Goal: Task Accomplishment & Management: Complete application form

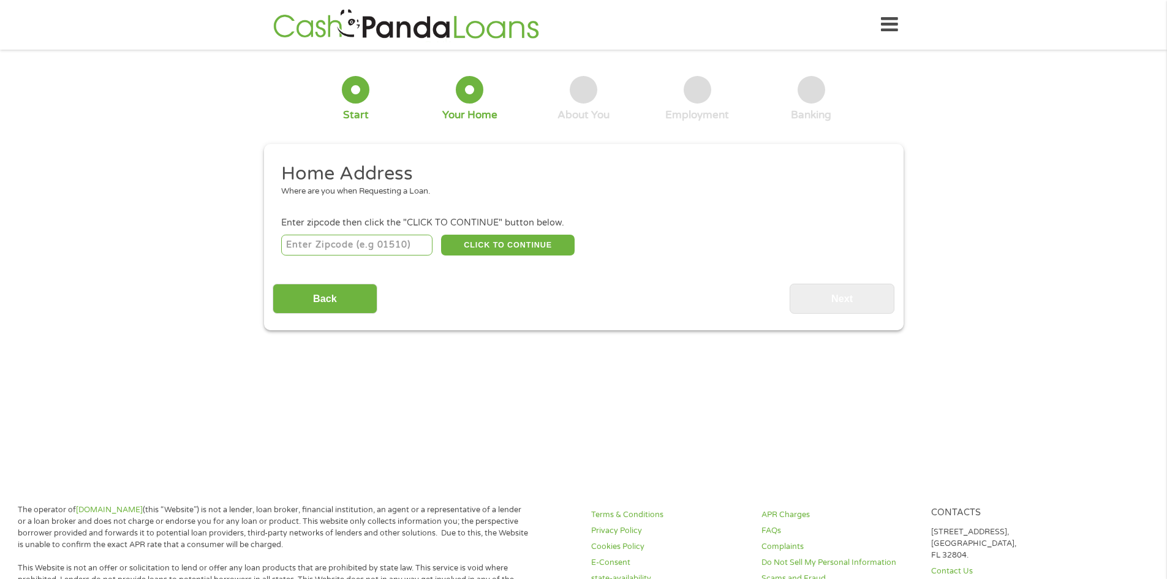
click at [389, 255] on input "number" at bounding box center [356, 245] width 151 height 21
type input "94551"
click at [525, 237] on button "CLICK TO CONTINUE" at bounding box center [507, 245] width 133 height 21
type input "94551"
type input "Livermore"
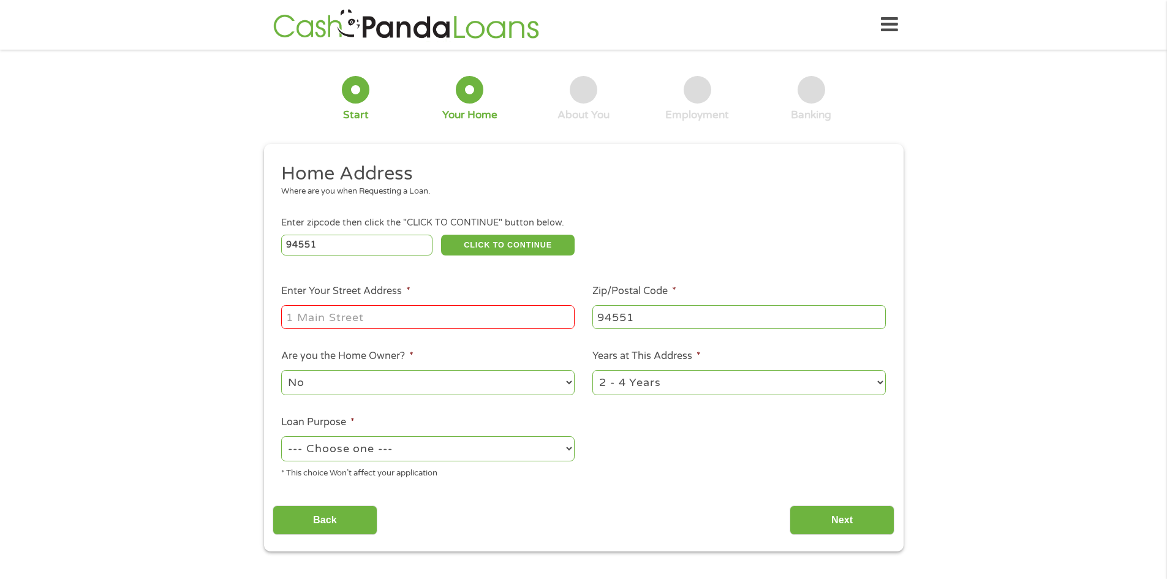
click at [430, 325] on input "Enter Your Street Address *" at bounding box center [427, 316] width 293 height 23
type input "[STREET_ADDRESS]"
click at [426, 380] on select "No Yes" at bounding box center [427, 382] width 293 height 25
click at [281, 370] on select "No Yes" at bounding box center [427, 382] width 293 height 25
click at [680, 389] on select "1 Year or less 1 - 2 Years 2 - 4 Years Over 4 Years" at bounding box center [738, 382] width 293 height 25
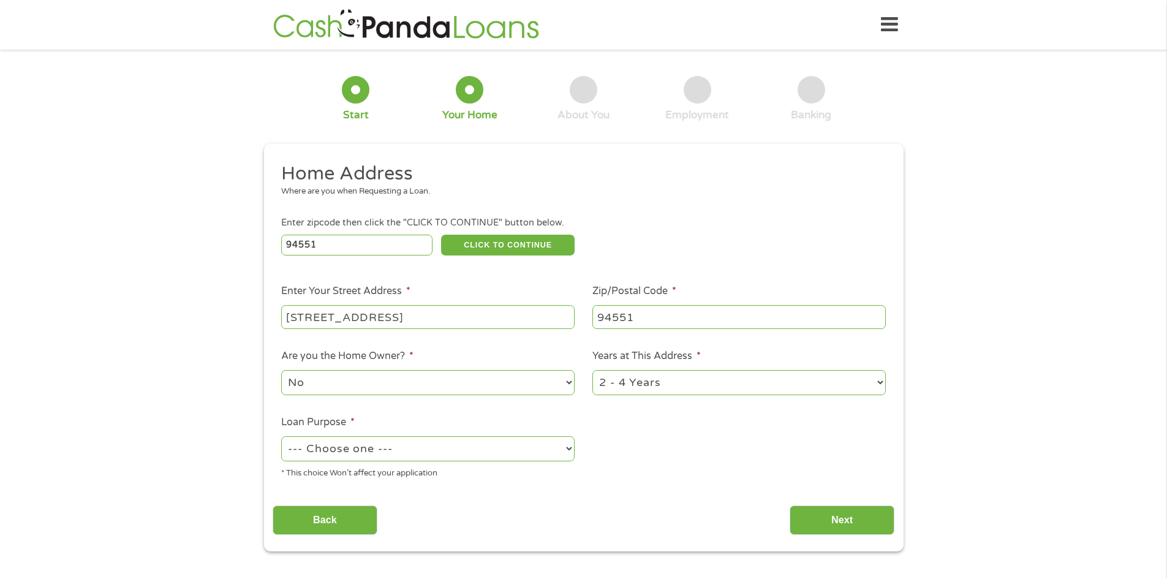
select select "60months"
click at [592, 370] on select "1 Year or less 1 - 2 Years 2 - 4 Years Over 4 Years" at bounding box center [738, 382] width 293 height 25
drag, startPoint x: 486, startPoint y: 425, endPoint x: 478, endPoint y: 433, distance: 11.3
click at [484, 425] on li "Loan Purpose * --- Choose one --- Pay Bills Debt Consolidation Home Improvement…" at bounding box center [427, 447] width 311 height 65
click at [478, 438] on select "--- Choose one --- Pay Bills Debt Consolidation Home Improvement Major Purchase…" at bounding box center [427, 448] width 293 height 25
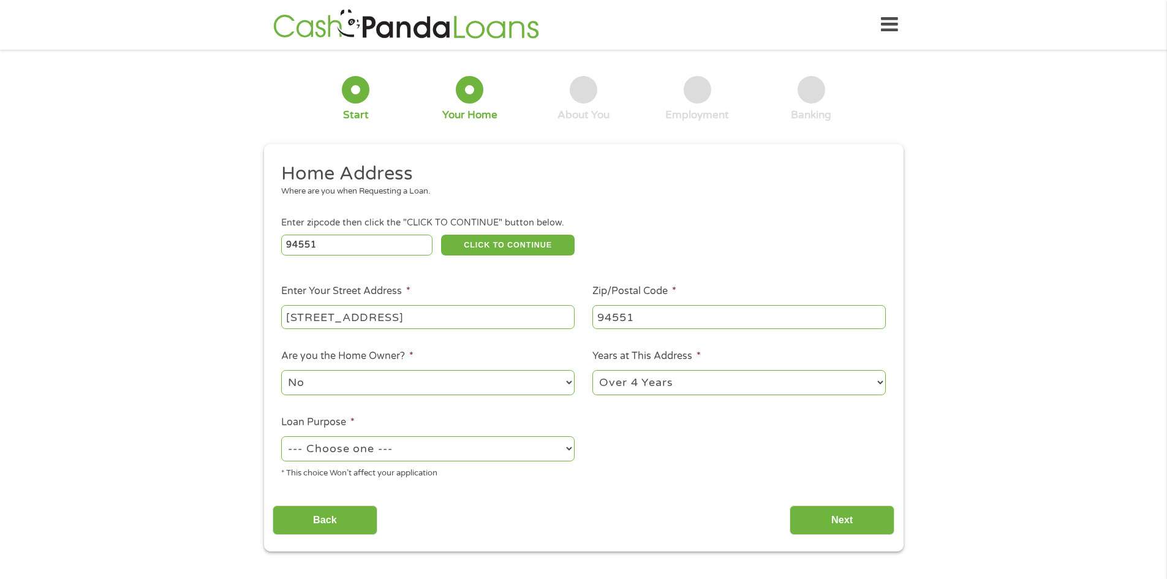
select select "other"
click at [281, 436] on select "--- Choose one --- Pay Bills Debt Consolidation Home Improvement Major Purchase…" at bounding box center [427, 448] width 293 height 25
click at [883, 528] on input "Next" at bounding box center [841, 520] width 105 height 30
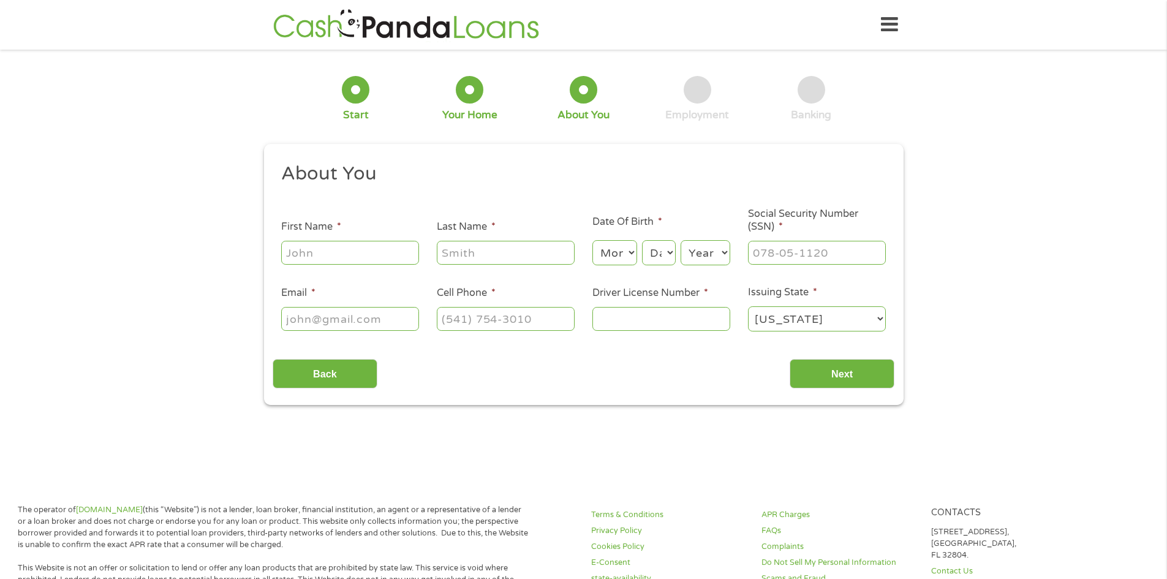
click at [366, 249] on input "First Name *" at bounding box center [350, 252] width 138 height 23
type input "[PERSON_NAME]"
click at [619, 257] on select "Month 1 2 3 4 5 6 7 8 9 10 11 12" at bounding box center [614, 252] width 45 height 25
select select "5"
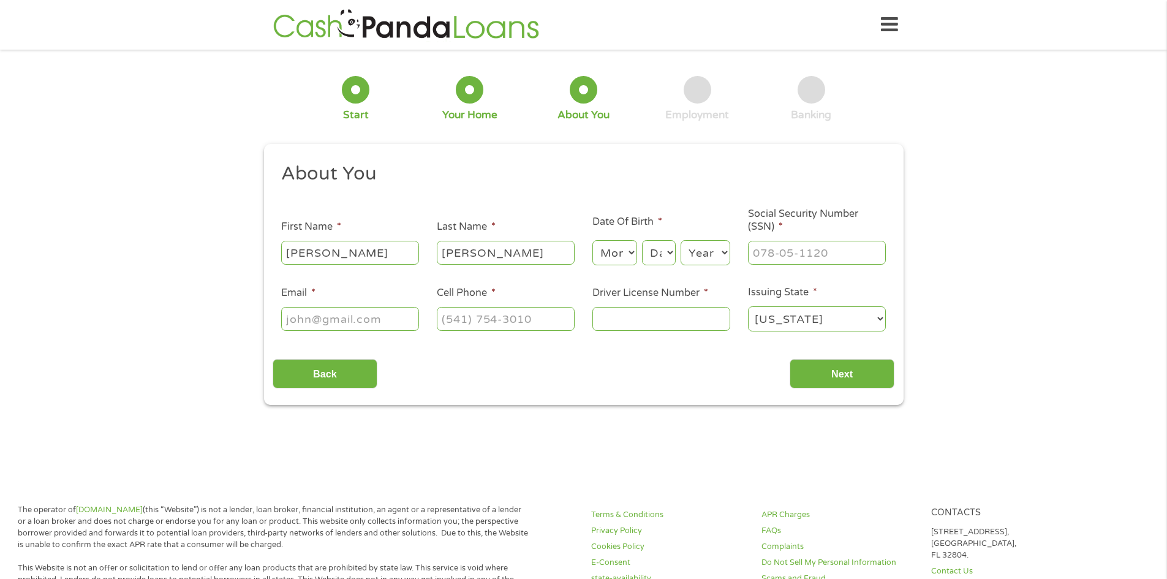
click at [592, 240] on select "Month 1 2 3 4 5 6 7 8 9 10 11 12" at bounding box center [614, 252] width 45 height 25
click at [653, 256] on select "Day 1 2 3 4 5 6 7 8 9 10 11 12 13 14 15 16 17 18 19 20 21 22 23 24 25 26 27 28 …" at bounding box center [658, 252] width 33 height 25
select select "31"
click at [642, 240] on select "Day 1 2 3 4 5 6 7 8 9 10 11 12 13 14 15 16 17 18 19 20 21 22 23 24 25 26 27 28 …" at bounding box center [658, 252] width 33 height 25
click at [716, 258] on select "Year [DATE] 2006 2005 2004 2003 2002 2001 2000 1999 1998 1997 1996 1995 1994 19…" at bounding box center [705, 252] width 50 height 25
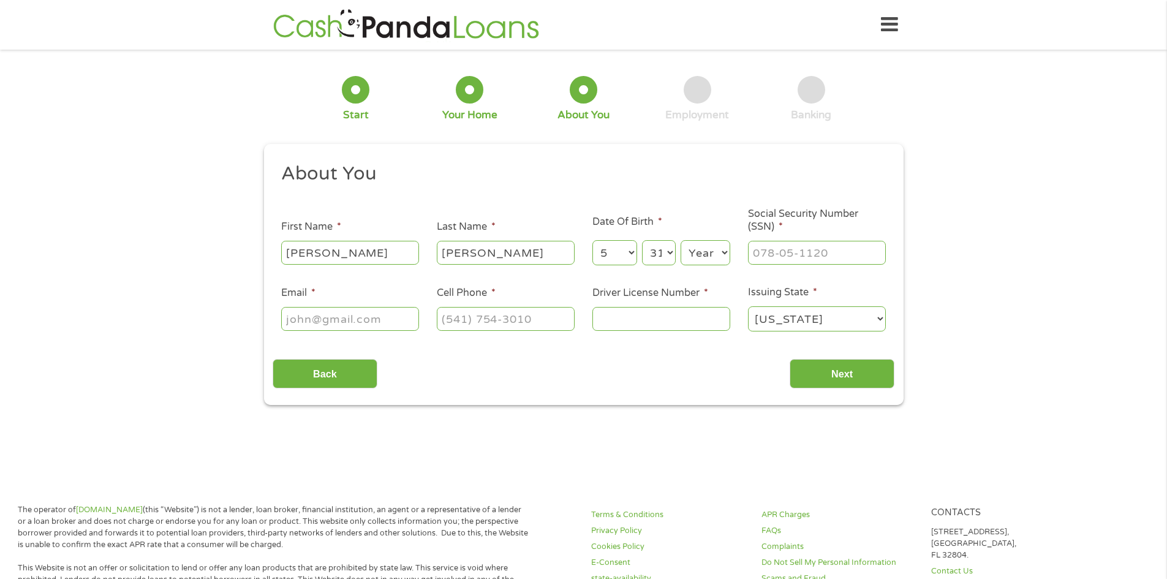
select select "2000"
click at [680, 240] on select "Year [DATE] 2006 2005 2004 2003 2002 2001 2000 1999 1998 1997 1996 1995 1994 19…" at bounding box center [705, 252] width 50 height 25
click at [799, 243] on input "___-__-____" at bounding box center [817, 252] width 138 height 23
type input "626-55-5951"
click at [358, 315] on input "Email *" at bounding box center [350, 318] width 138 height 23
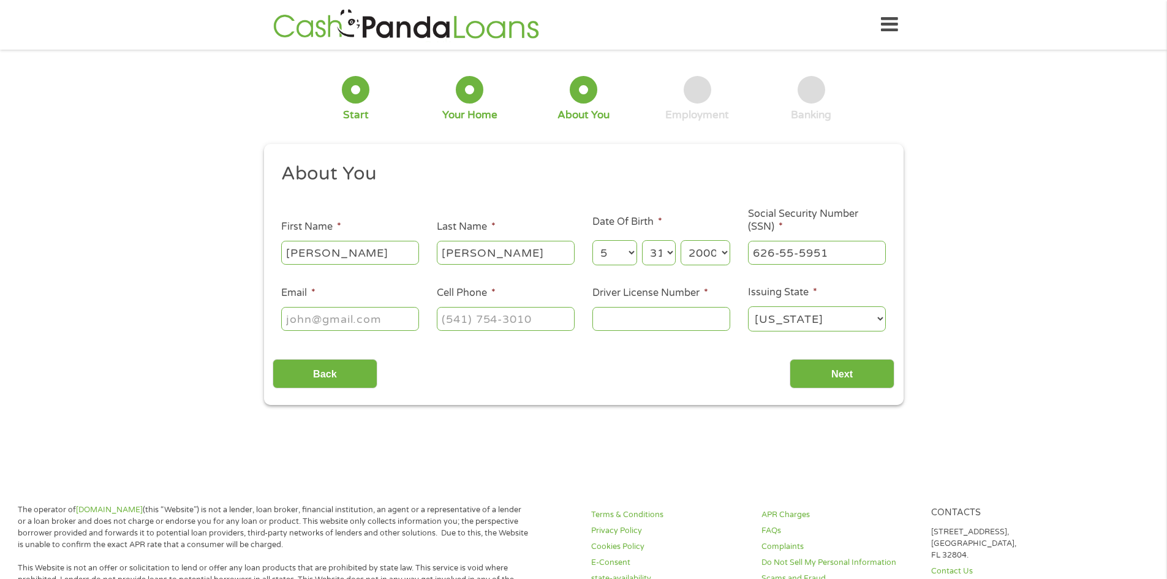
type input "[PERSON_NAME][EMAIL_ADDRESS][DOMAIN_NAME]"
type input "[PHONE_NUMBER]"
click at [705, 320] on input "Driver License Number *" at bounding box center [661, 318] width 138 height 23
type input "Y8623125"
click at [872, 387] on input "Next" at bounding box center [841, 374] width 105 height 30
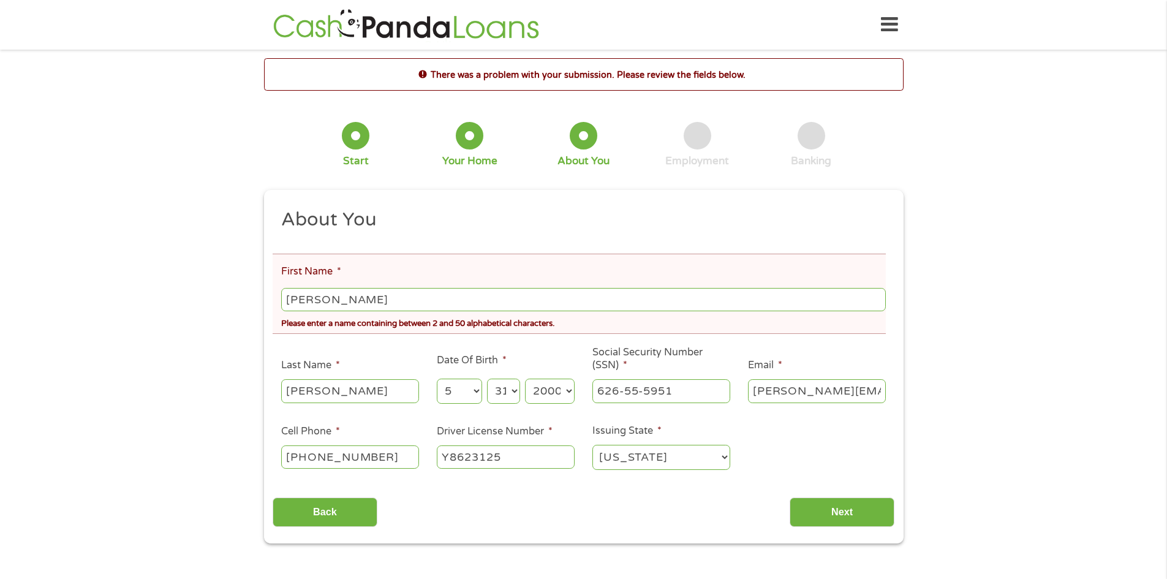
click at [426, 295] on input "[PERSON_NAME]" at bounding box center [583, 299] width 604 height 23
type input "[PERSON_NAME]"
click at [870, 505] on input "Next" at bounding box center [841, 512] width 105 height 30
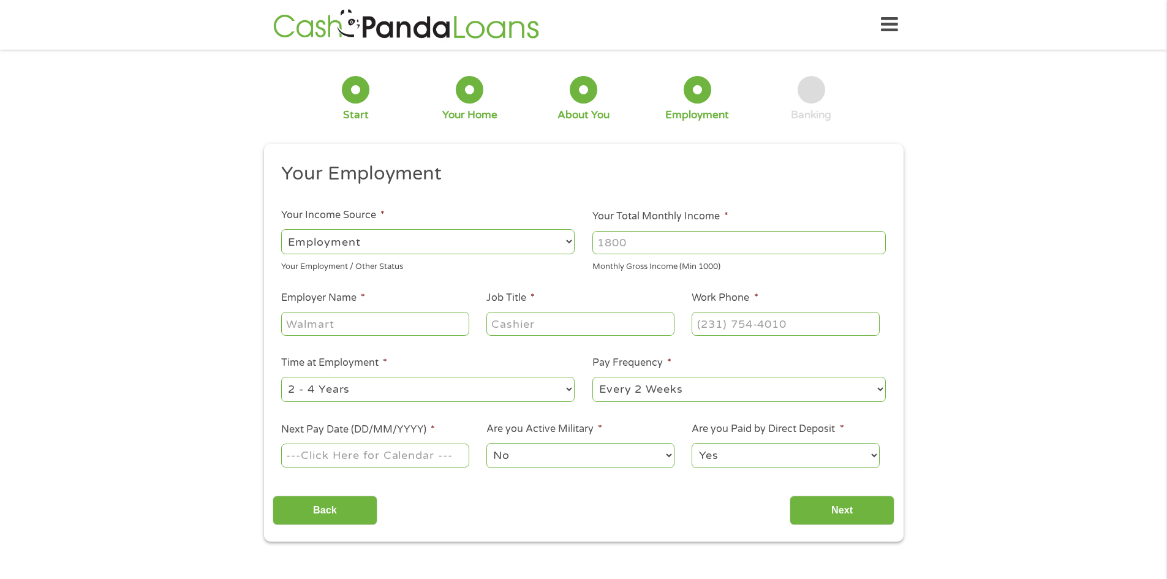
click at [402, 244] on select "--- Choose one --- Employment [DEMOGRAPHIC_DATA] Benefits" at bounding box center [427, 241] width 293 height 25
click at [281, 229] on select "--- Choose one --- Employment [DEMOGRAPHIC_DATA] Benefits" at bounding box center [427, 241] width 293 height 25
click at [642, 249] on input "Your Total Monthly Income *" at bounding box center [738, 242] width 293 height 23
type input "2600"
click at [418, 323] on input "Employer Name *" at bounding box center [374, 323] width 187 height 23
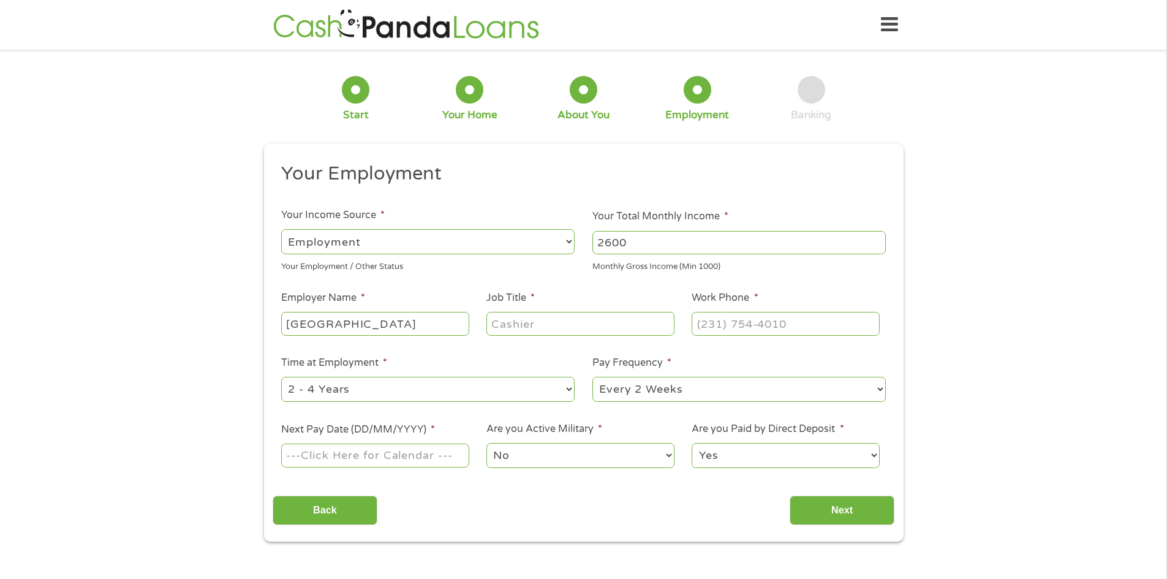
type input "[GEOGRAPHIC_DATA]"
type input "Mental Health Technician"
type input "[PHONE_NUMBER]"
click at [517, 381] on select "--- Choose one --- 1 Year or less 1 - 2 Years 2 - 4 Years Over 4 Years" at bounding box center [427, 389] width 293 height 25
select select "12months"
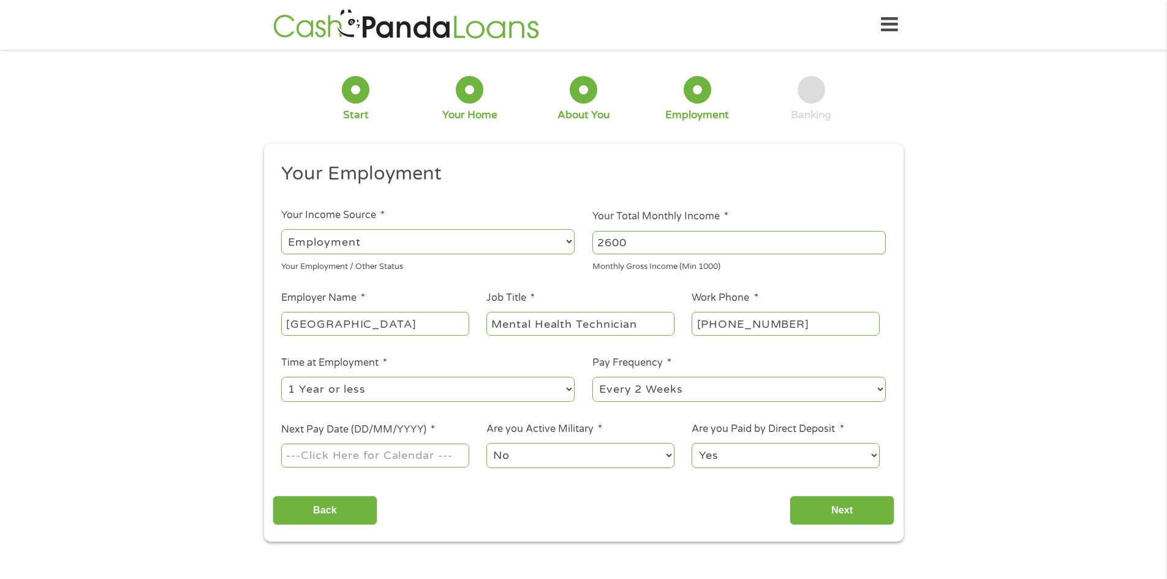
click at [281, 377] on select "--- Choose one --- 1 Year or less 1 - 2 Years 2 - 4 Years Over 4 Years" at bounding box center [427, 389] width 293 height 25
click at [739, 387] on select "--- Choose one --- Every 2 Weeks Every Week Monthly Semi-Monthly" at bounding box center [738, 389] width 293 height 25
click at [592, 377] on select "--- Choose one --- Every 2 Weeks Every Week Monthly Semi-Monthly" at bounding box center [738, 389] width 293 height 25
click at [424, 456] on input "Next Pay Date (DD/MM/YYYY) *" at bounding box center [374, 454] width 187 height 23
type input "[DATE]"
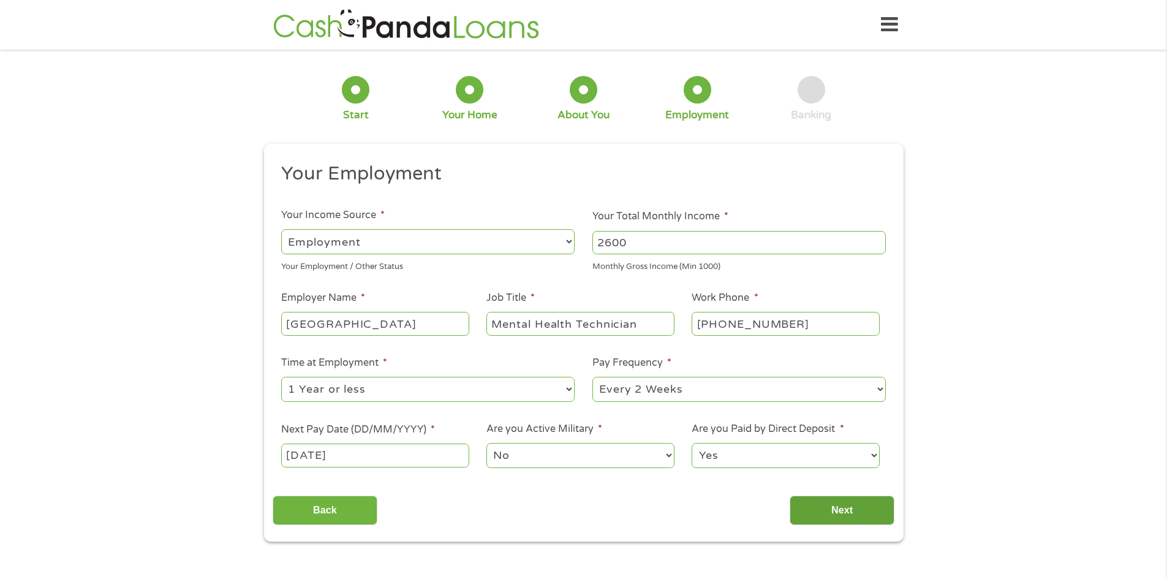
click at [810, 500] on input "Next" at bounding box center [841, 510] width 105 height 30
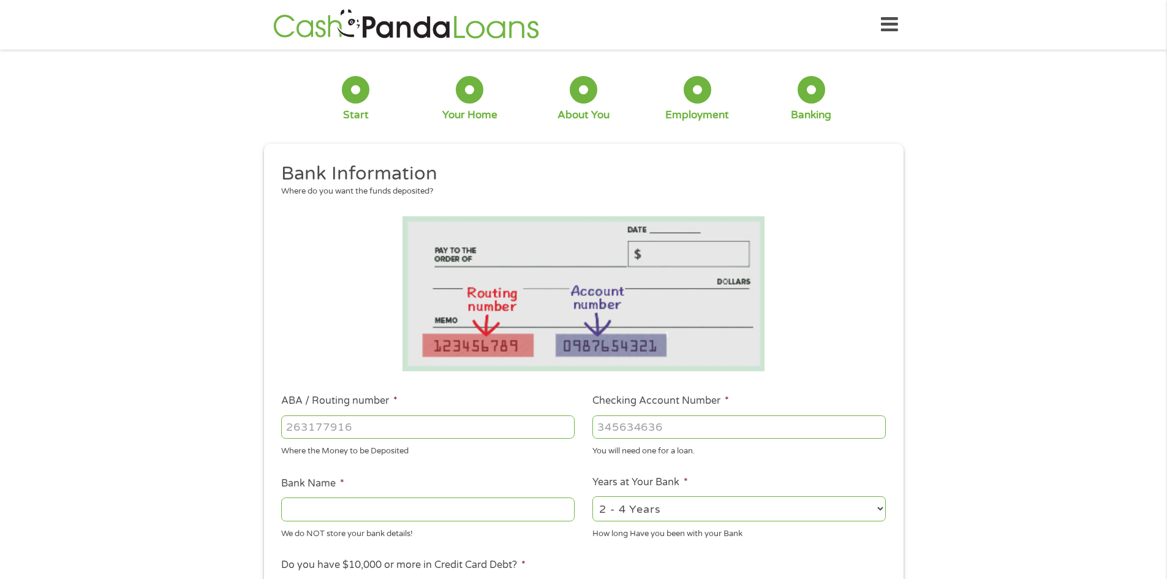
click at [419, 424] on input "ABA / Routing number *" at bounding box center [427, 426] width 293 height 23
type input "121042882"
type input "[PERSON_NAME] FARGO BANK NA"
type input "121042882"
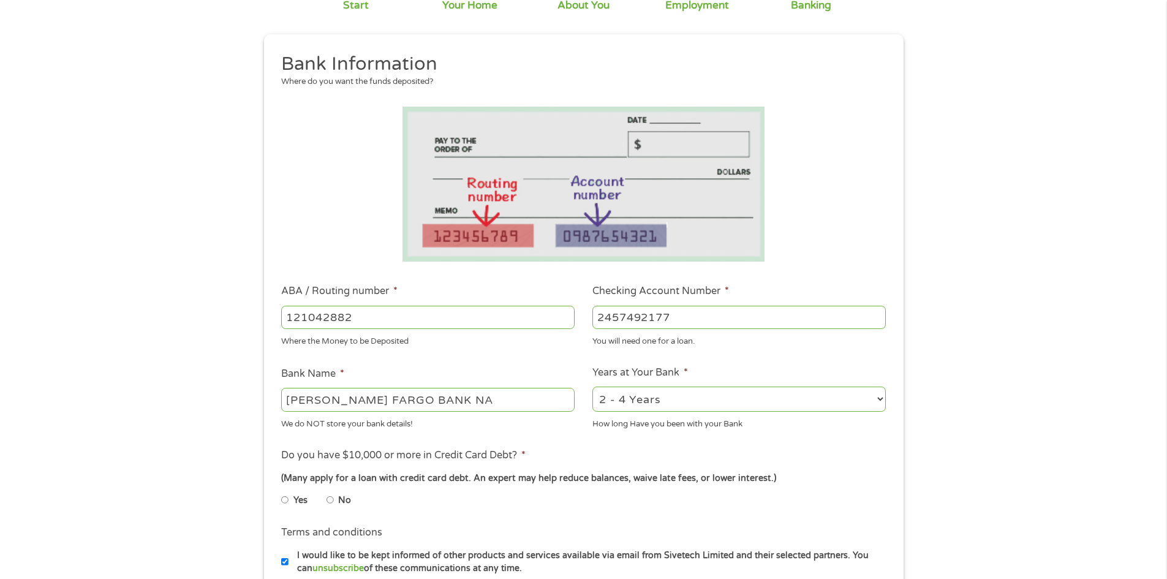
scroll to position [122, 0]
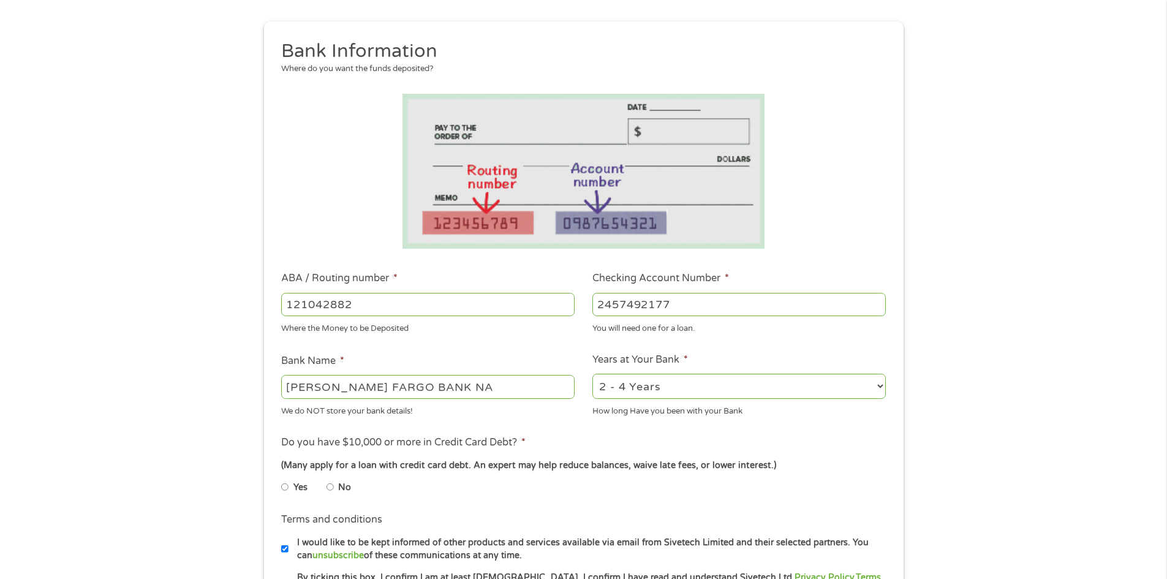
type input "2457492177"
click at [681, 399] on div "2 - 4 Years 6 - 12 Months 1 - 2 Years Over 4 Years" at bounding box center [738, 386] width 293 height 29
click at [684, 394] on select "2 - 4 Years 6 - 12 Months 1 - 2 Years Over 4 Years" at bounding box center [738, 386] width 293 height 25
select select "60months"
click at [592, 374] on select "2 - 4 Years 6 - 12 Months 1 - 2 Years Over 4 Years" at bounding box center [738, 386] width 293 height 25
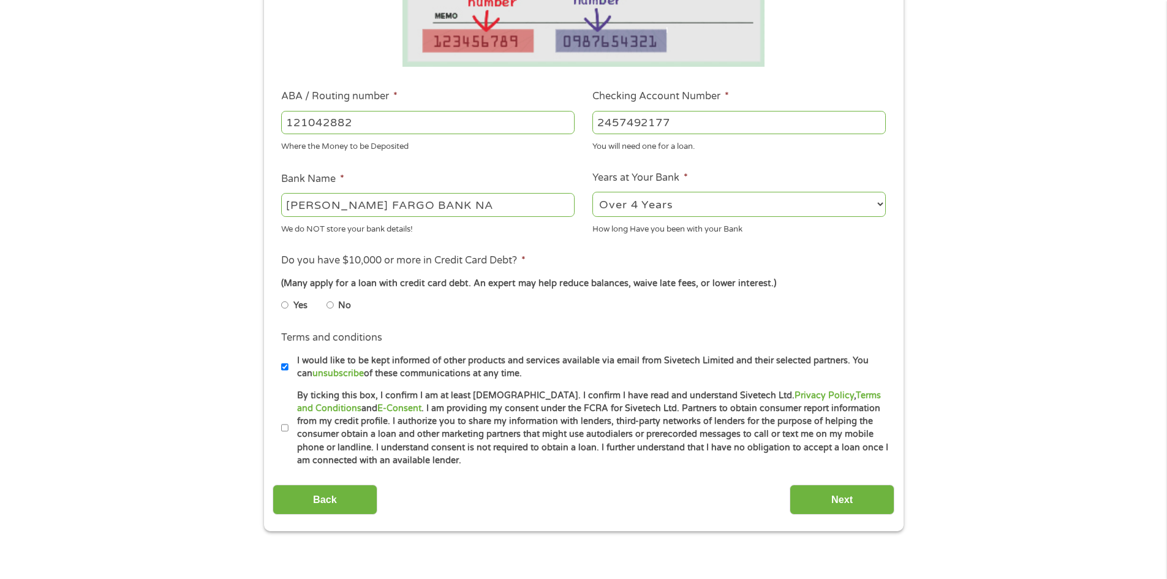
scroll to position [306, 0]
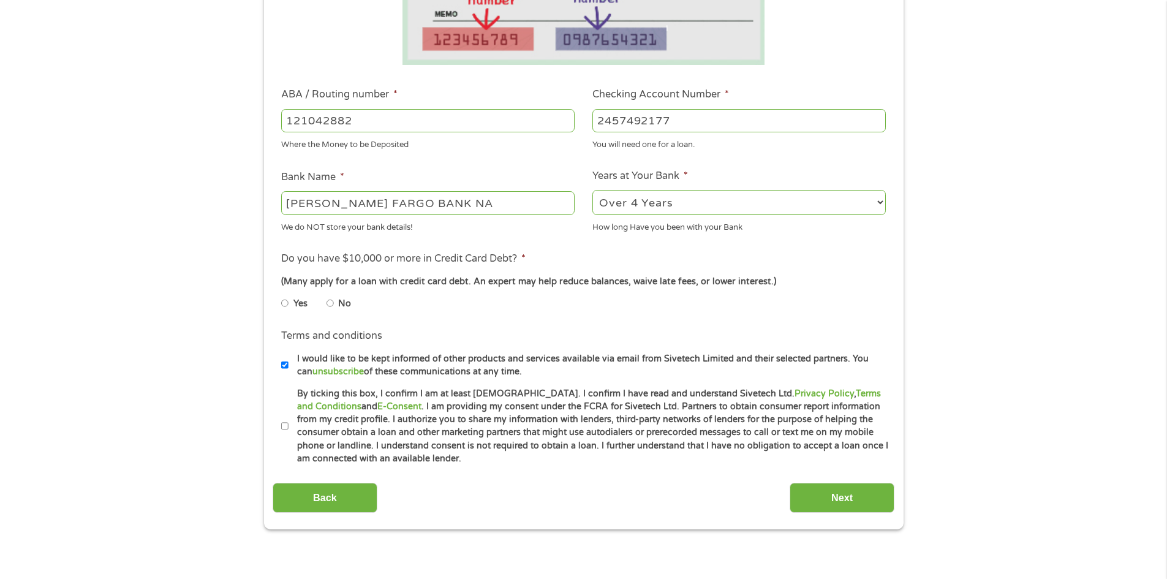
click at [336, 299] on li "No" at bounding box center [348, 303] width 44 height 24
click at [331, 304] on input "No" at bounding box center [329, 303] width 7 height 20
radio input "true"
click at [435, 377] on label "I would like to be kept informed of other products and services available via e…" at bounding box center [588, 365] width 601 height 26
click at [288, 375] on input "I would like to be kept informed of other products and services available via e…" at bounding box center [284, 365] width 7 height 20
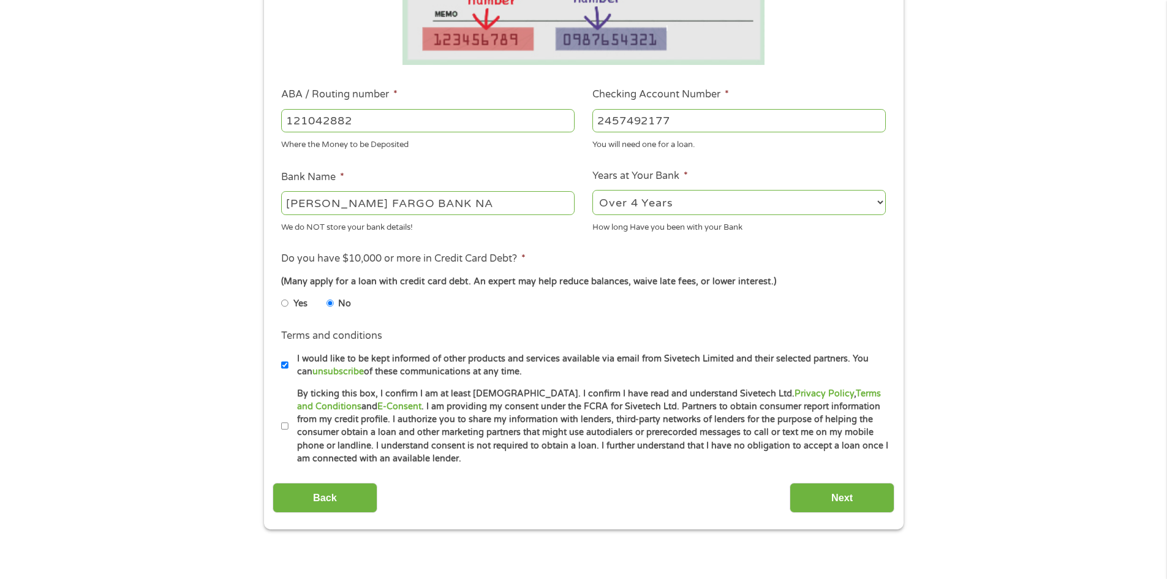
checkbox input "false"
click at [283, 421] on input "By ticking this box, I confirm I am at least [DEMOGRAPHIC_DATA]. I confirm I ha…" at bounding box center [284, 426] width 7 height 20
checkbox input "true"
click at [846, 503] on input "Next" at bounding box center [841, 498] width 105 height 30
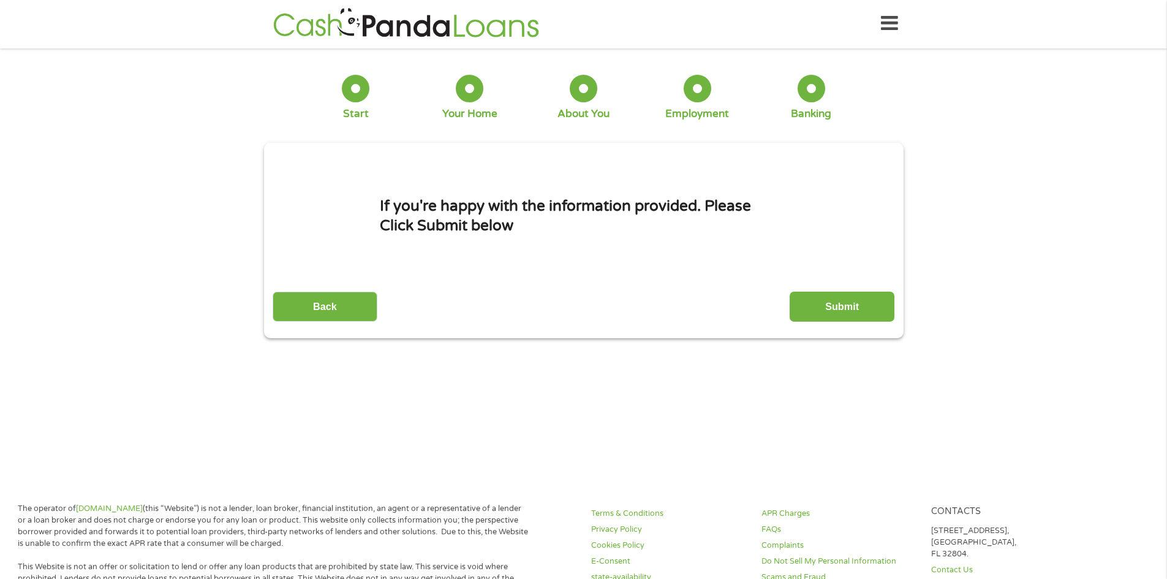
scroll to position [0, 0]
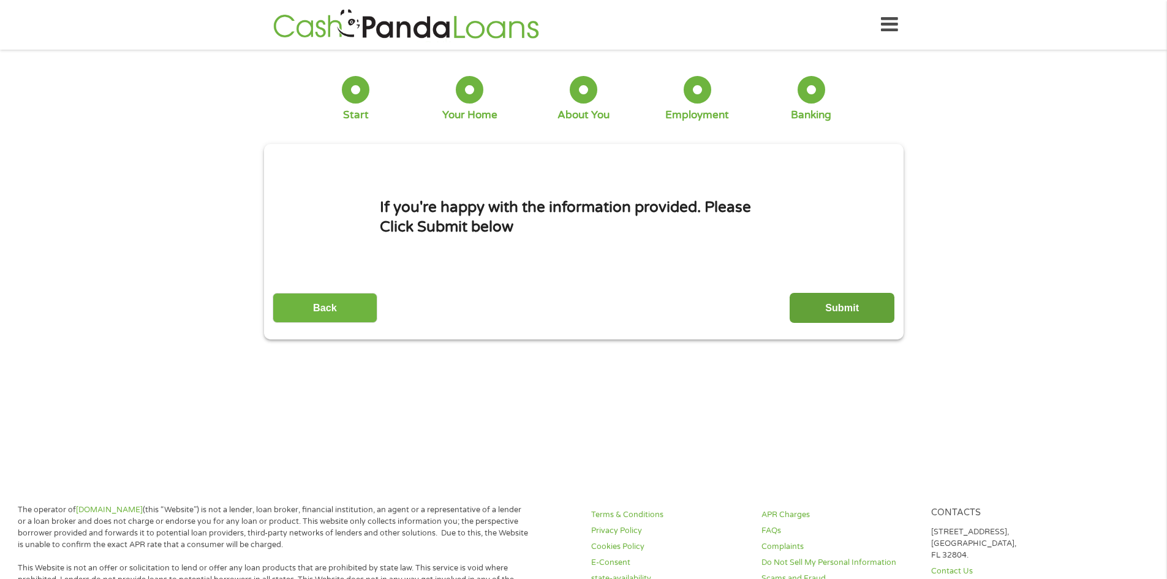
click at [827, 320] on input "Submit" at bounding box center [841, 308] width 105 height 30
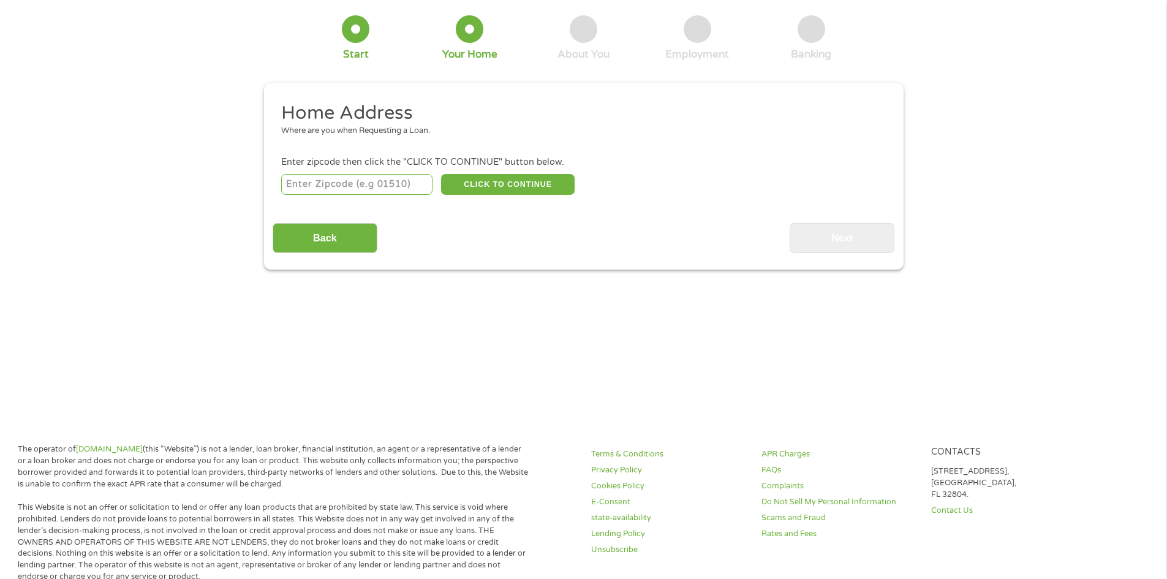
scroll to position [61, 0]
